Goal: Navigation & Orientation: Find specific page/section

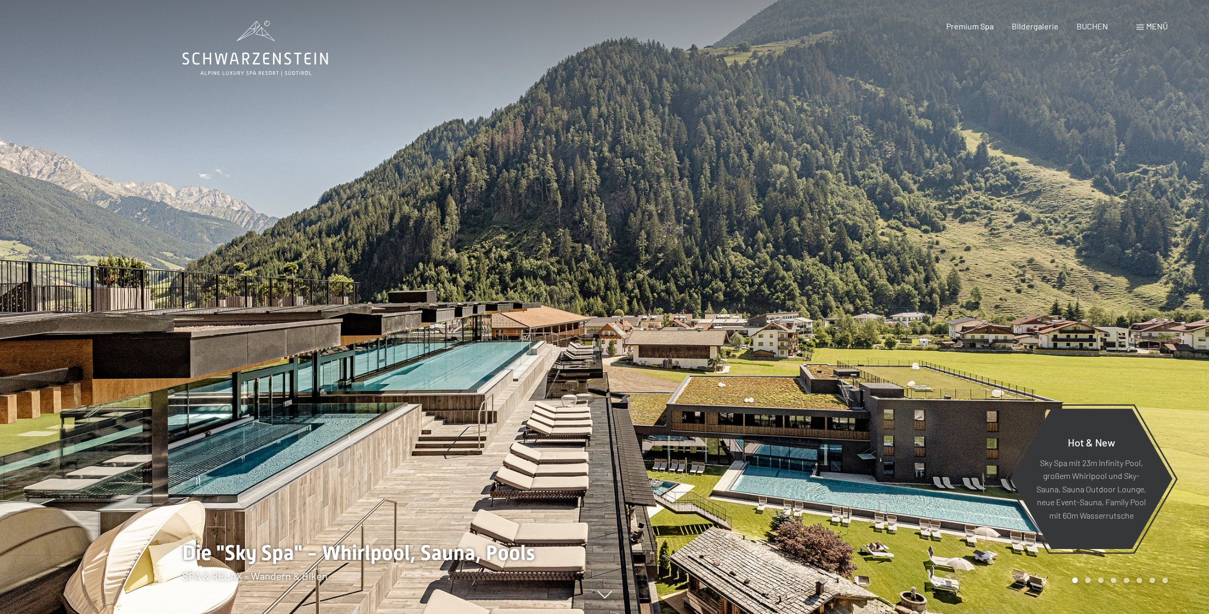
click at [1153, 31] on span "Menü" at bounding box center [1158, 26] width 22 height 10
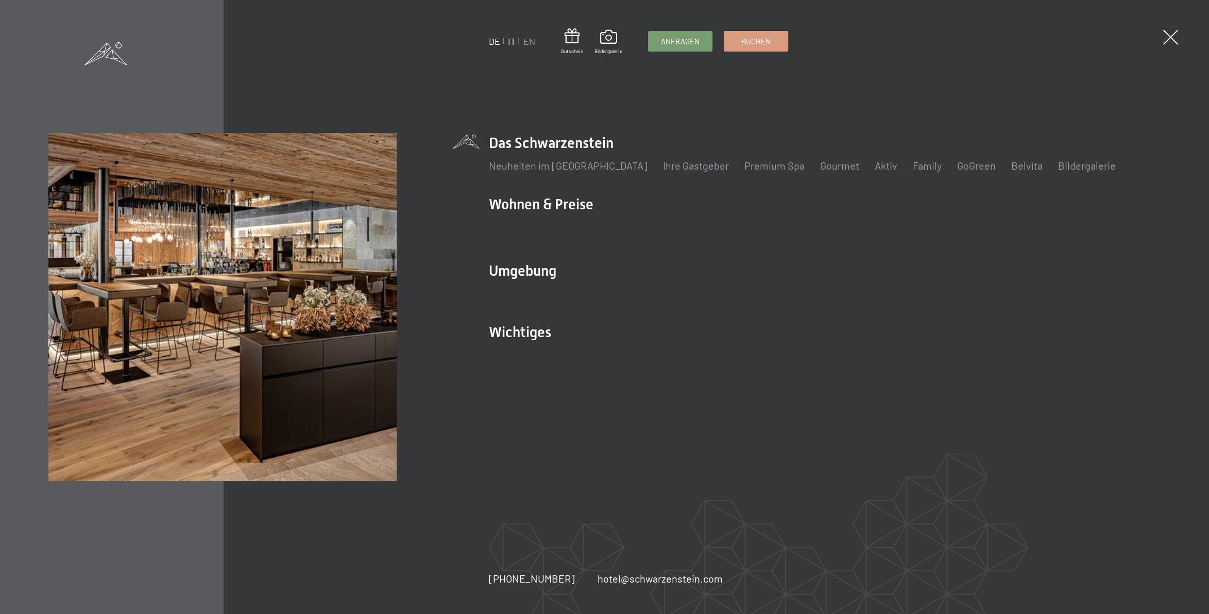
click at [513, 43] on link "IT" at bounding box center [512, 41] width 8 height 11
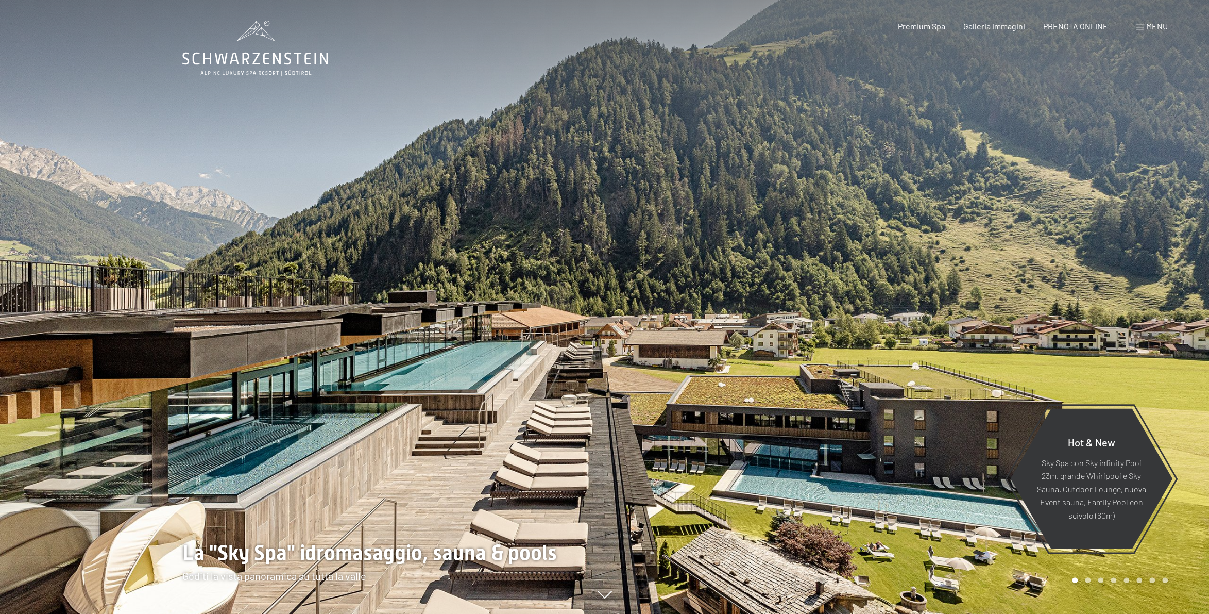
click at [1142, 29] on span at bounding box center [1140, 27] width 7 height 5
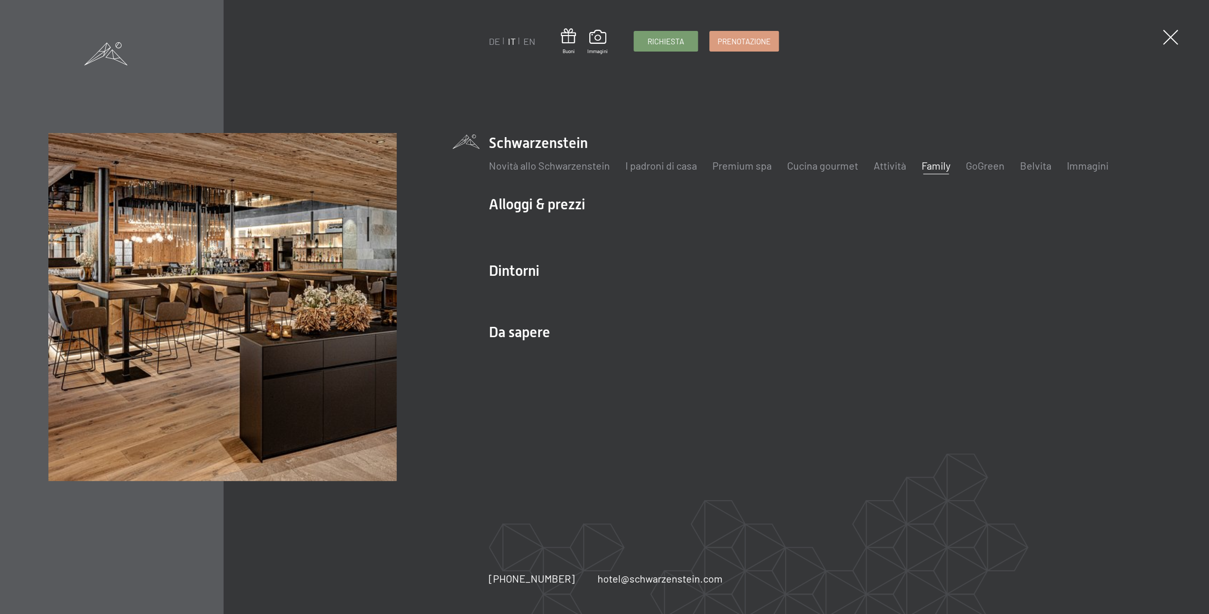
click at [937, 165] on link "Family" at bounding box center [936, 165] width 29 height 12
